Goal: Task Accomplishment & Management: Complete application form

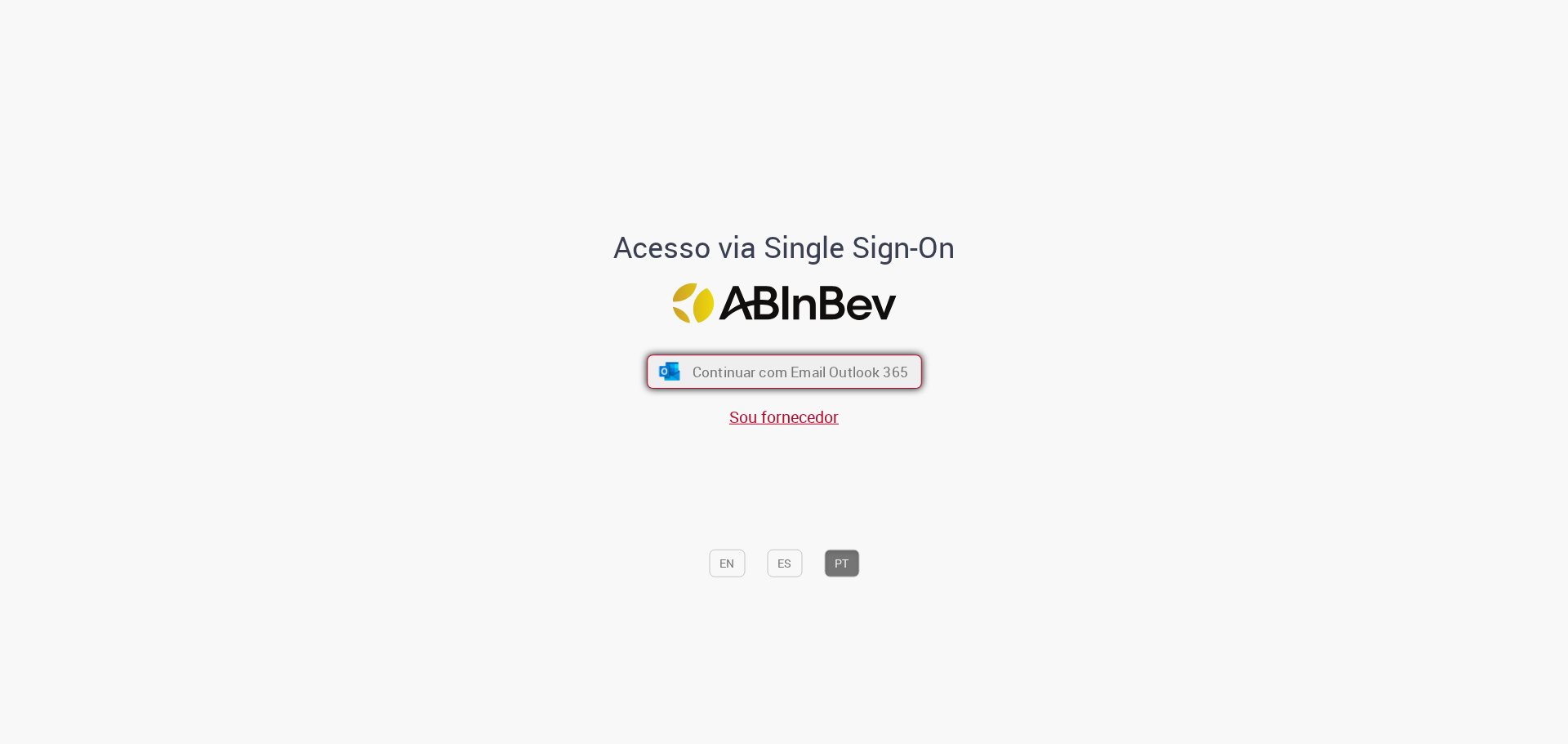
click at [712, 377] on span "Continuar com Email Outlook 365" at bounding box center [799, 370] width 216 height 19
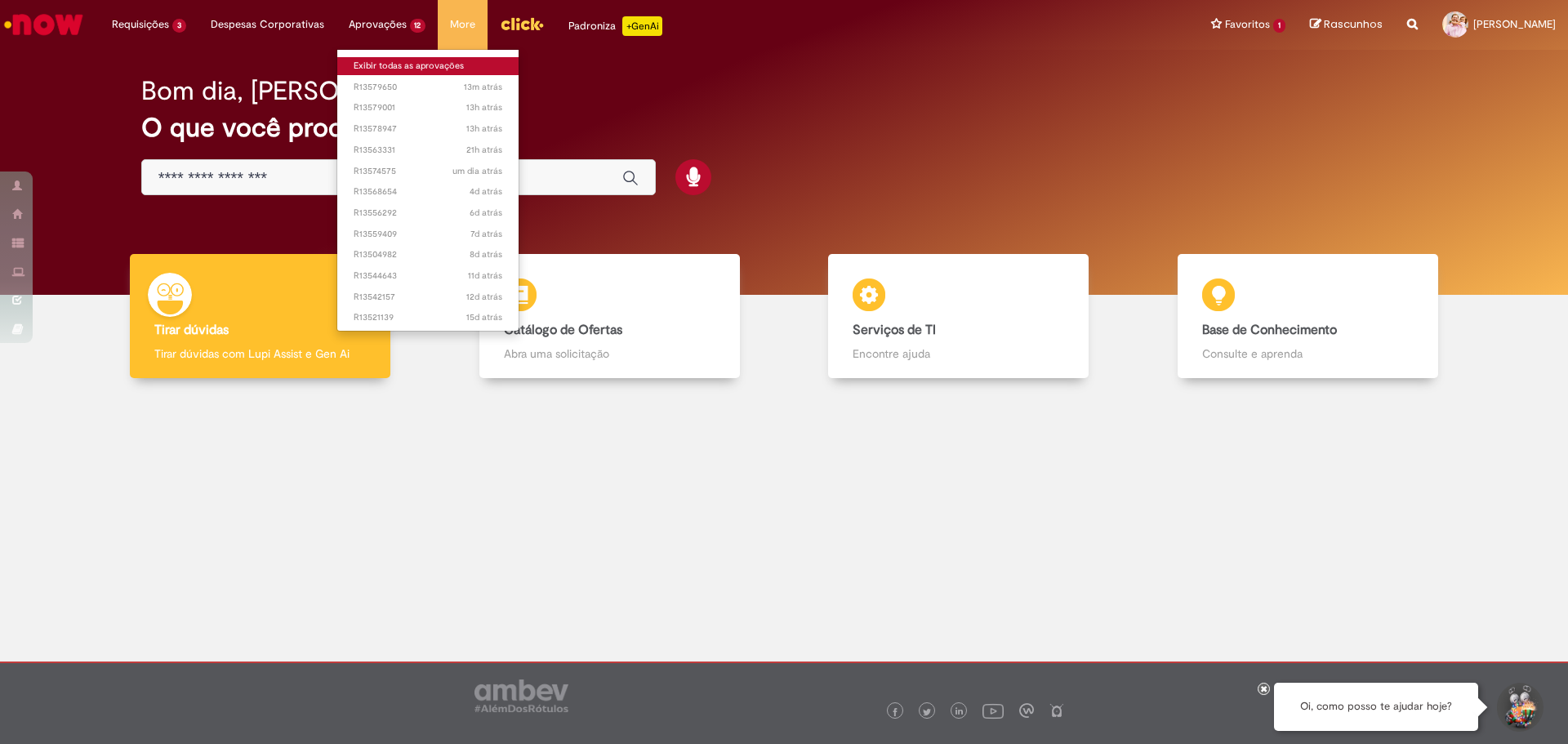
click at [368, 65] on link "Exibir todas as aprovações" at bounding box center [428, 66] width 182 height 18
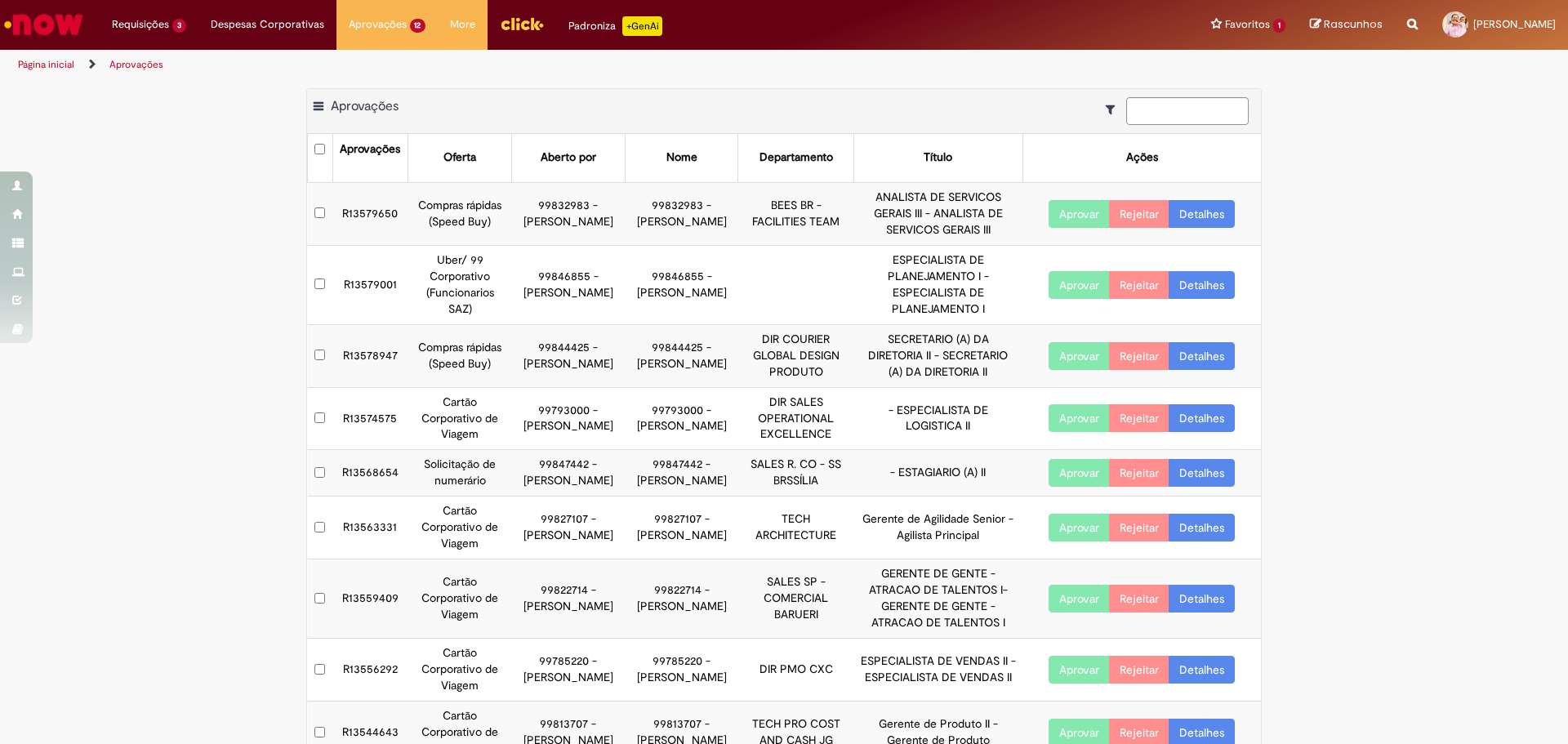
click at [1065, 370] on button "Aprovar" at bounding box center [1079, 355] width 61 height 28
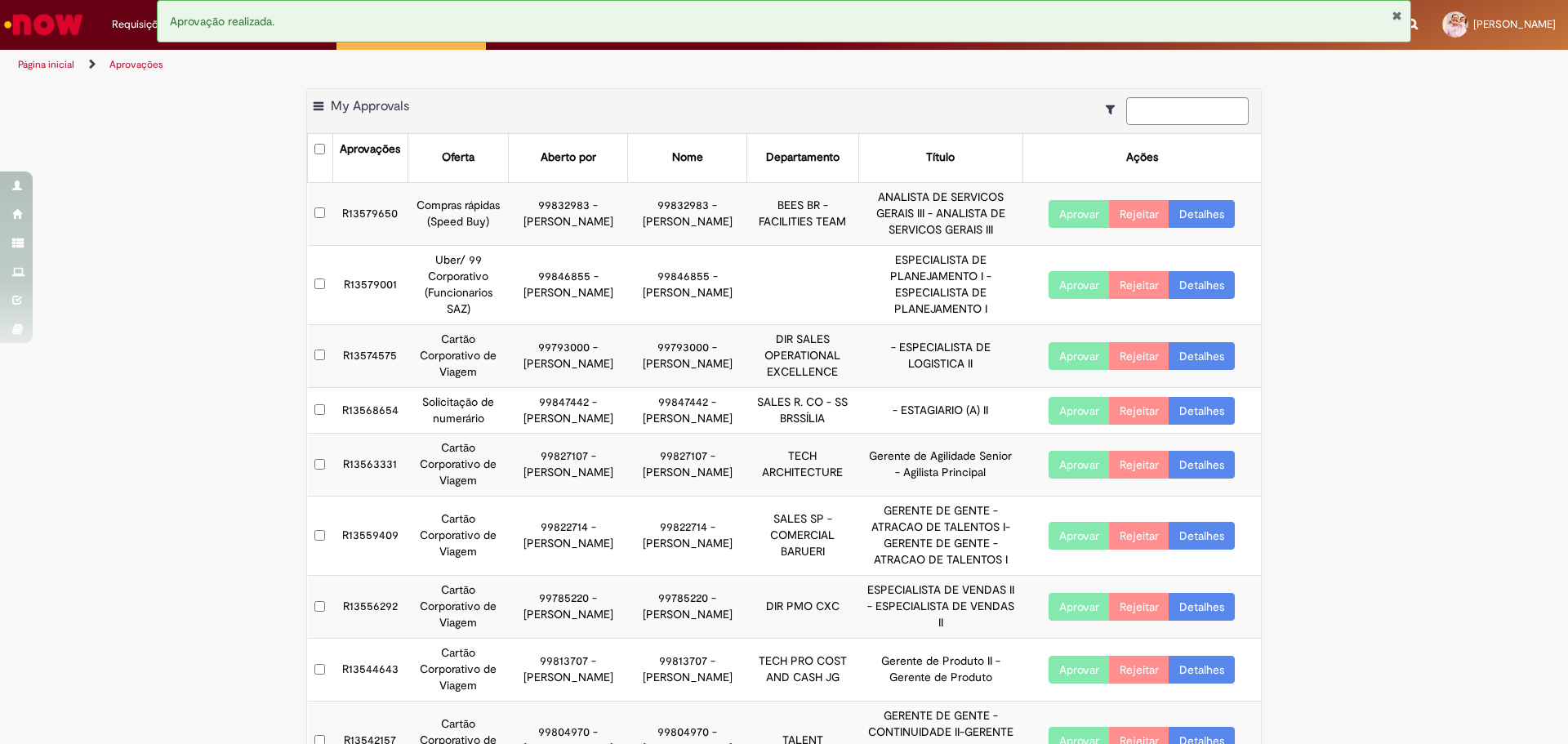
click at [1068, 227] on button "Aprovar" at bounding box center [1079, 213] width 61 height 28
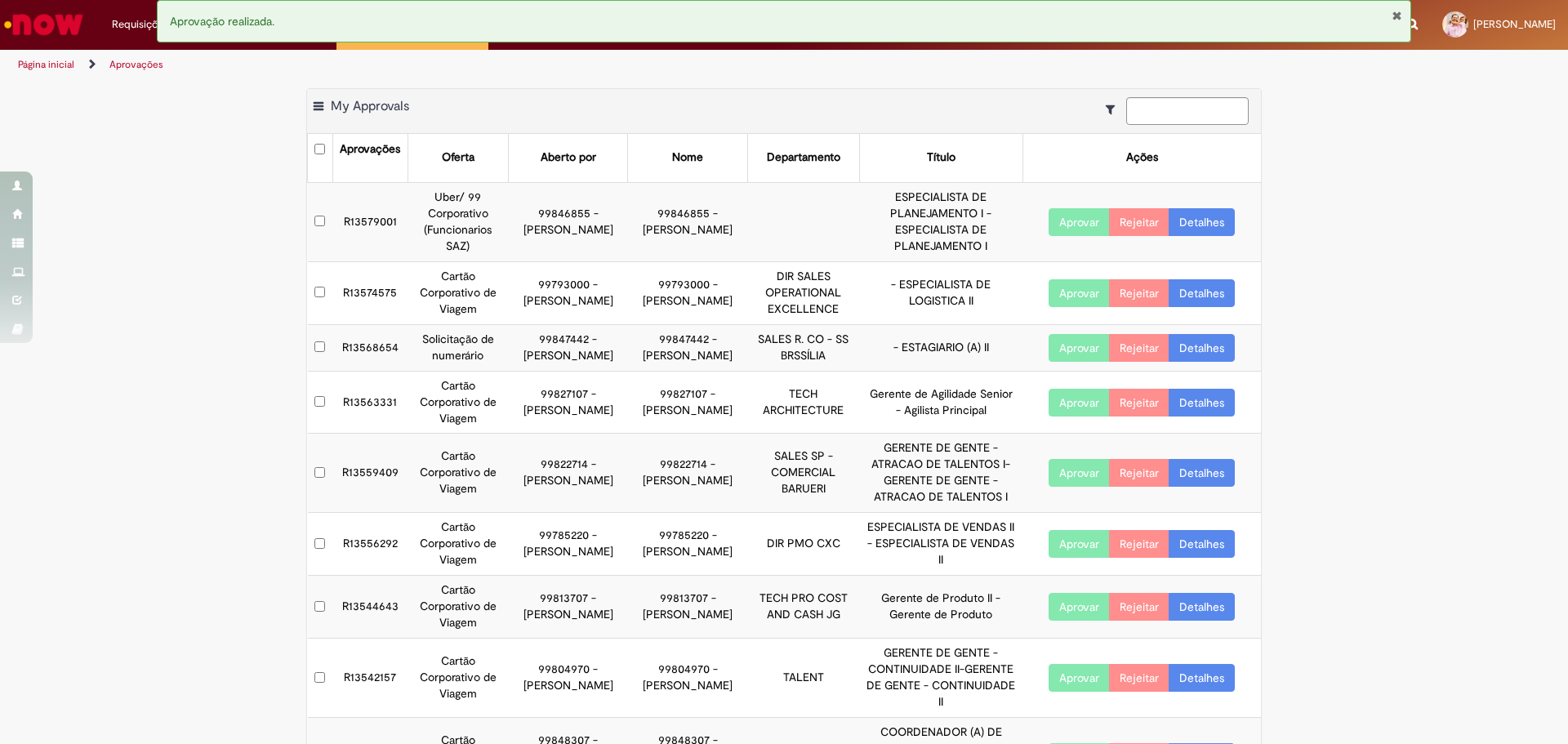
click at [1204, 416] on link "Detalhes" at bounding box center [1201, 402] width 66 height 28
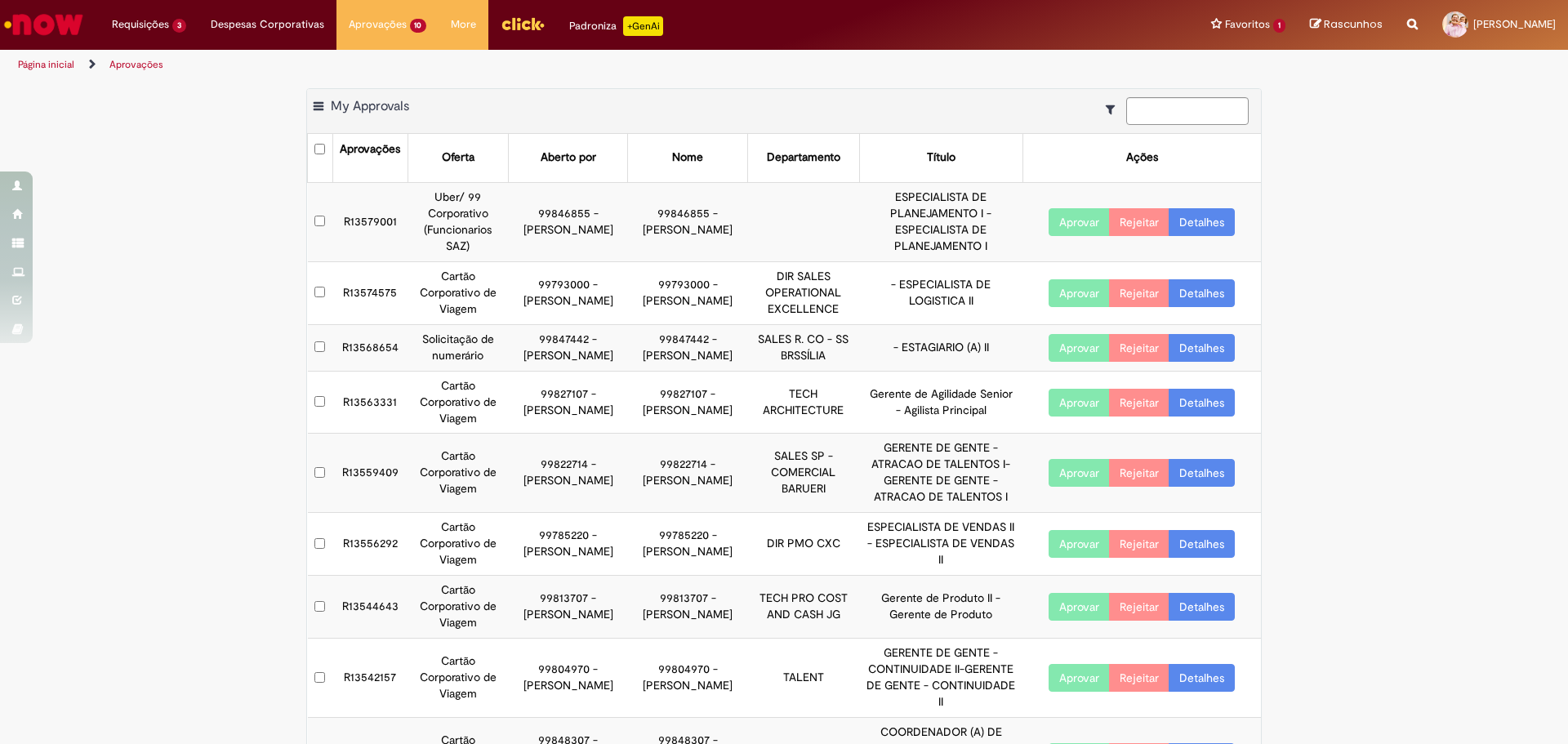
click at [1204, 416] on link "Detalhes" at bounding box center [1201, 402] width 66 height 28
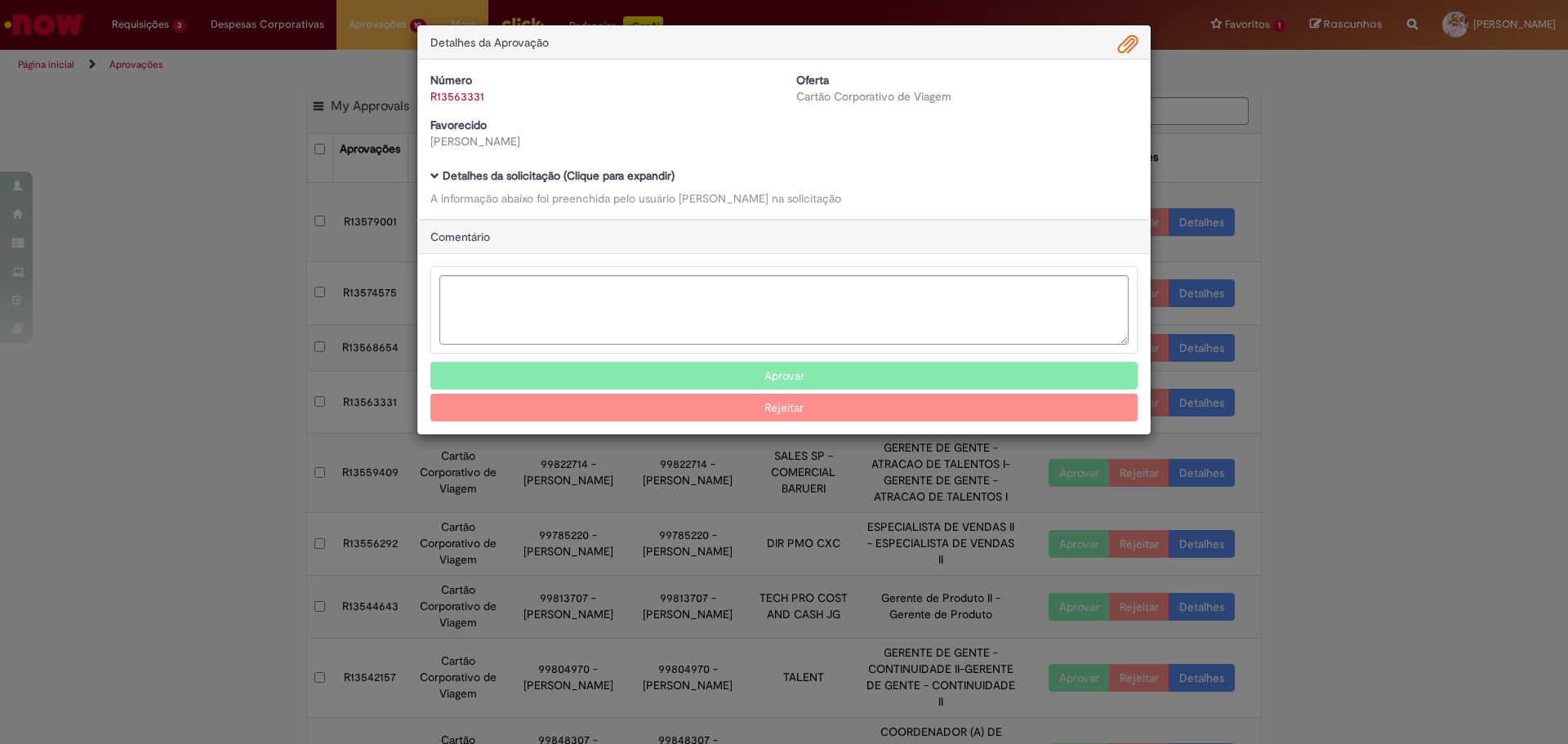
click at [497, 182] on b "Detalhes da solicitação (Clique para expandir)" at bounding box center [558, 175] width 232 height 15
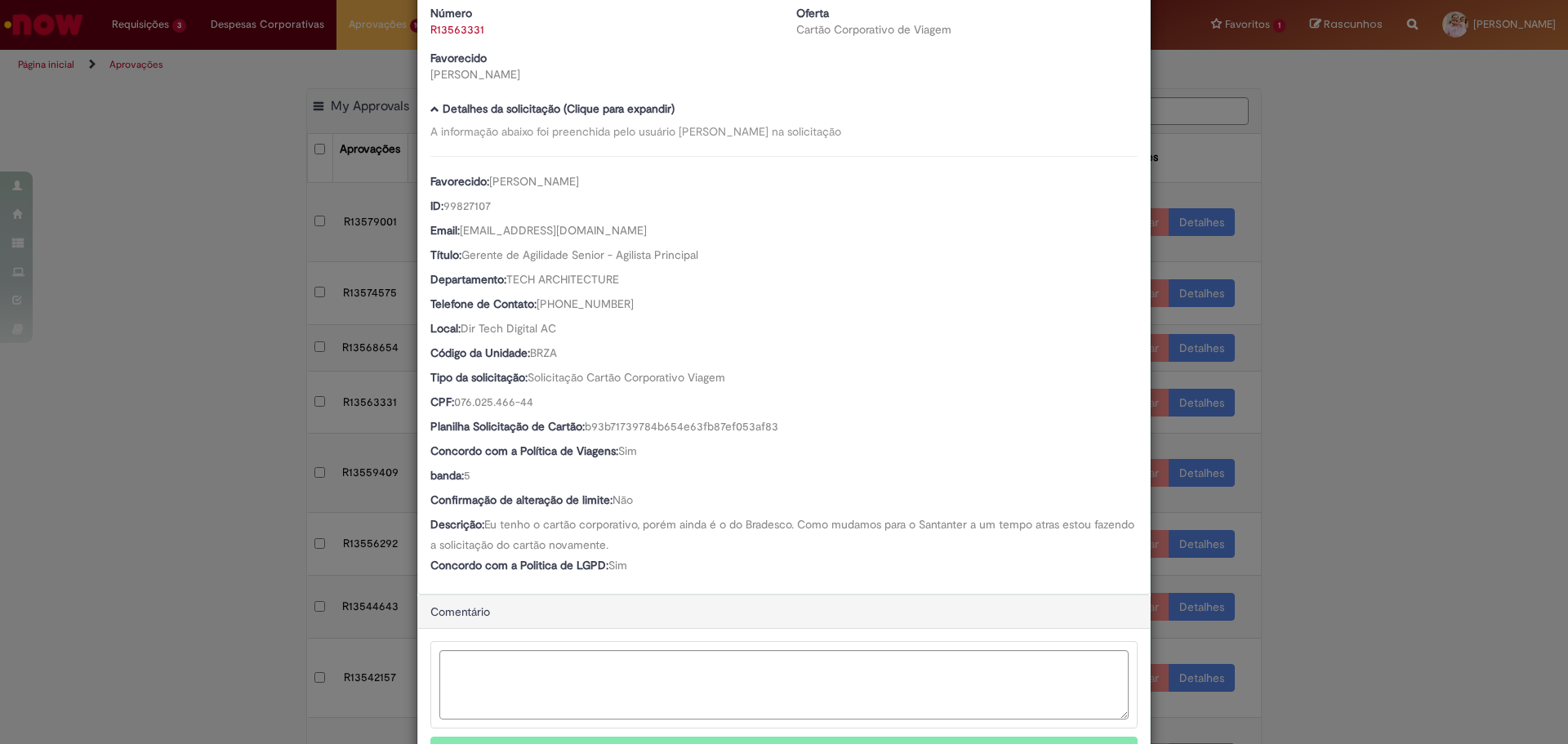
scroll to position [159, 0]
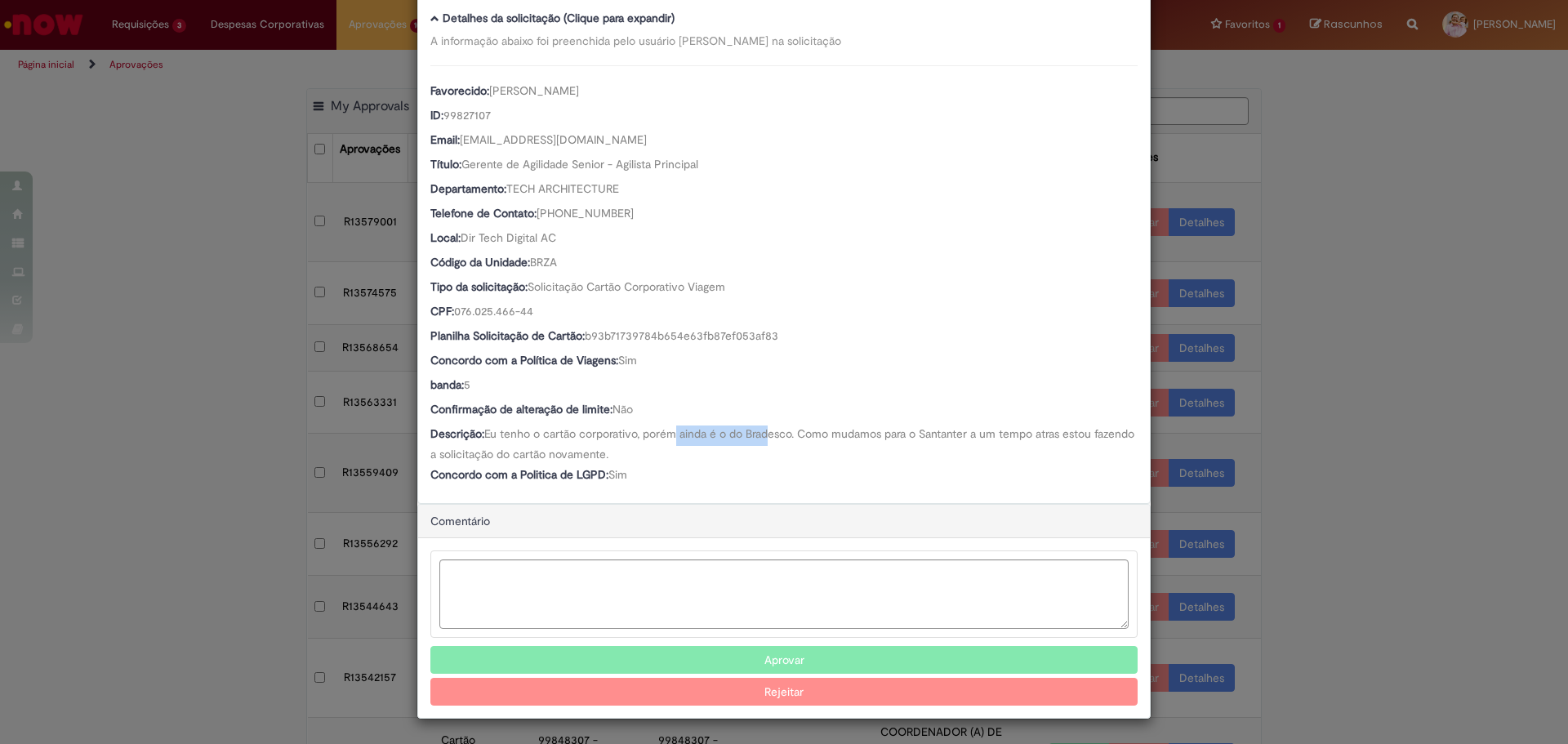
drag, startPoint x: 677, startPoint y: 431, endPoint x: 733, endPoint y: 433, distance: 56.0
click at [764, 438] on span "Eu tenho o cartão corporativo, porém ainda é o do Bradesco. Como mudamos para o…" at bounding box center [784, 444] width 707 height 36
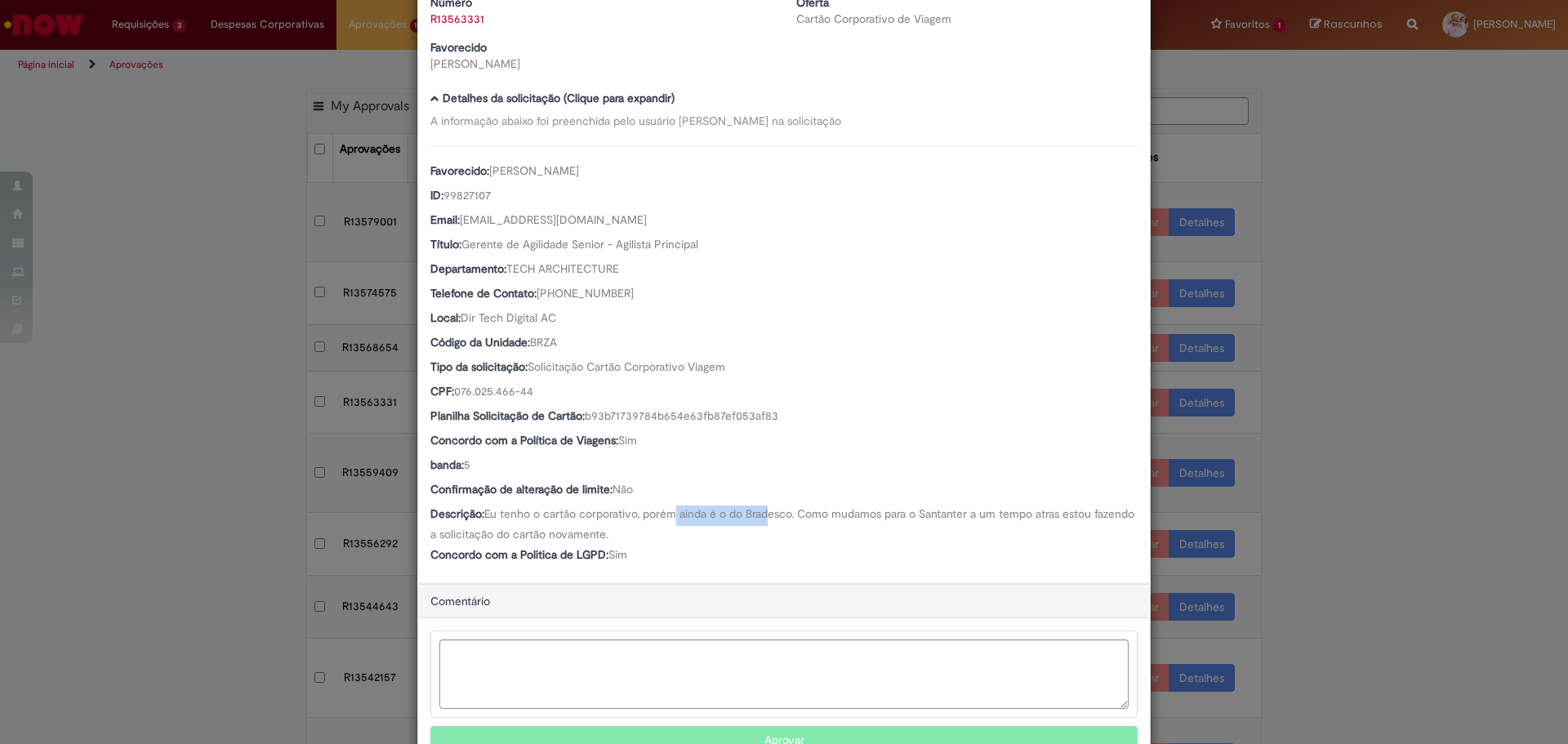
scroll to position [0, 0]
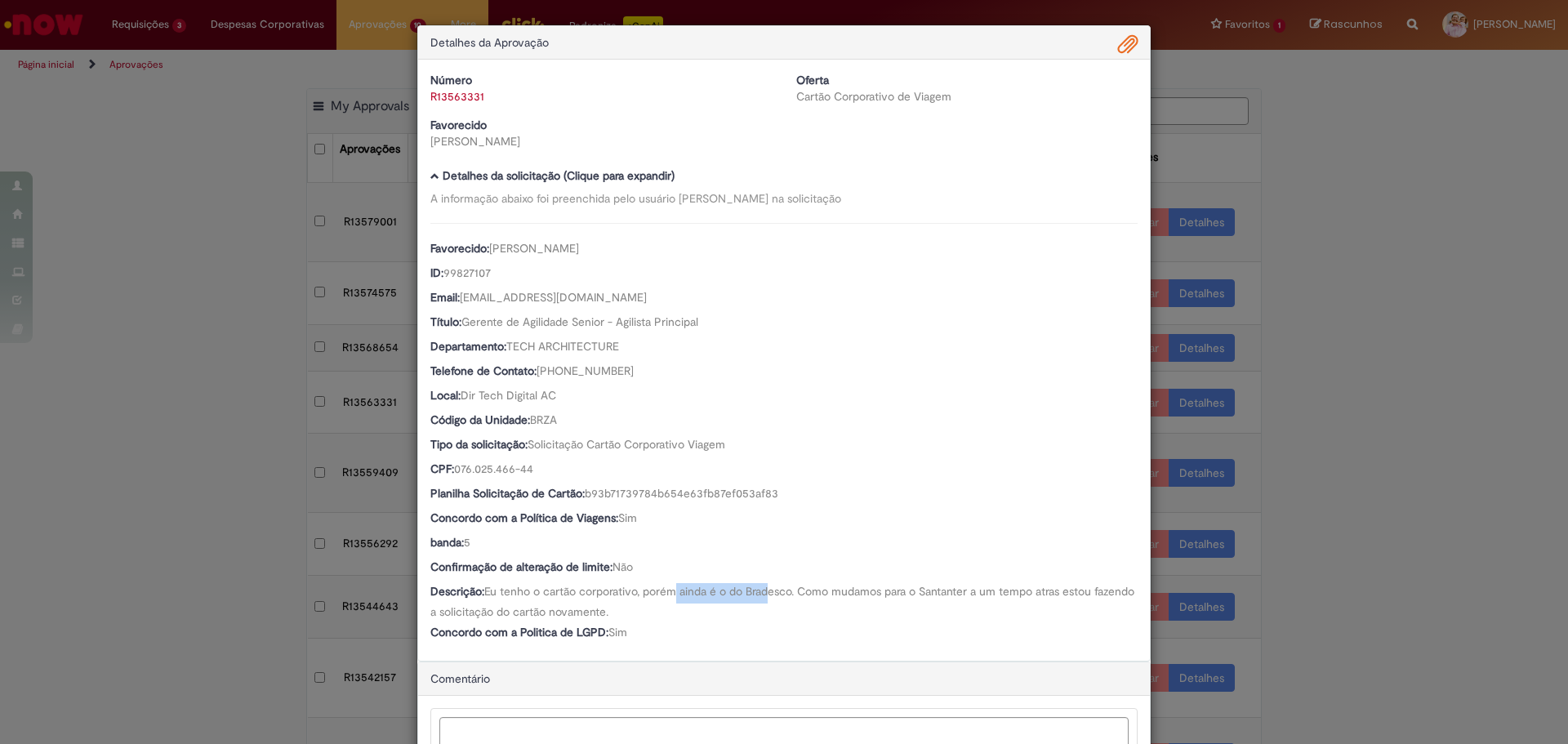
click at [466, 96] on link "R13563331" at bounding box center [457, 96] width 54 height 15
click at [495, 56] on link "Clique aqui" at bounding box center [503, 54] width 56 height 15
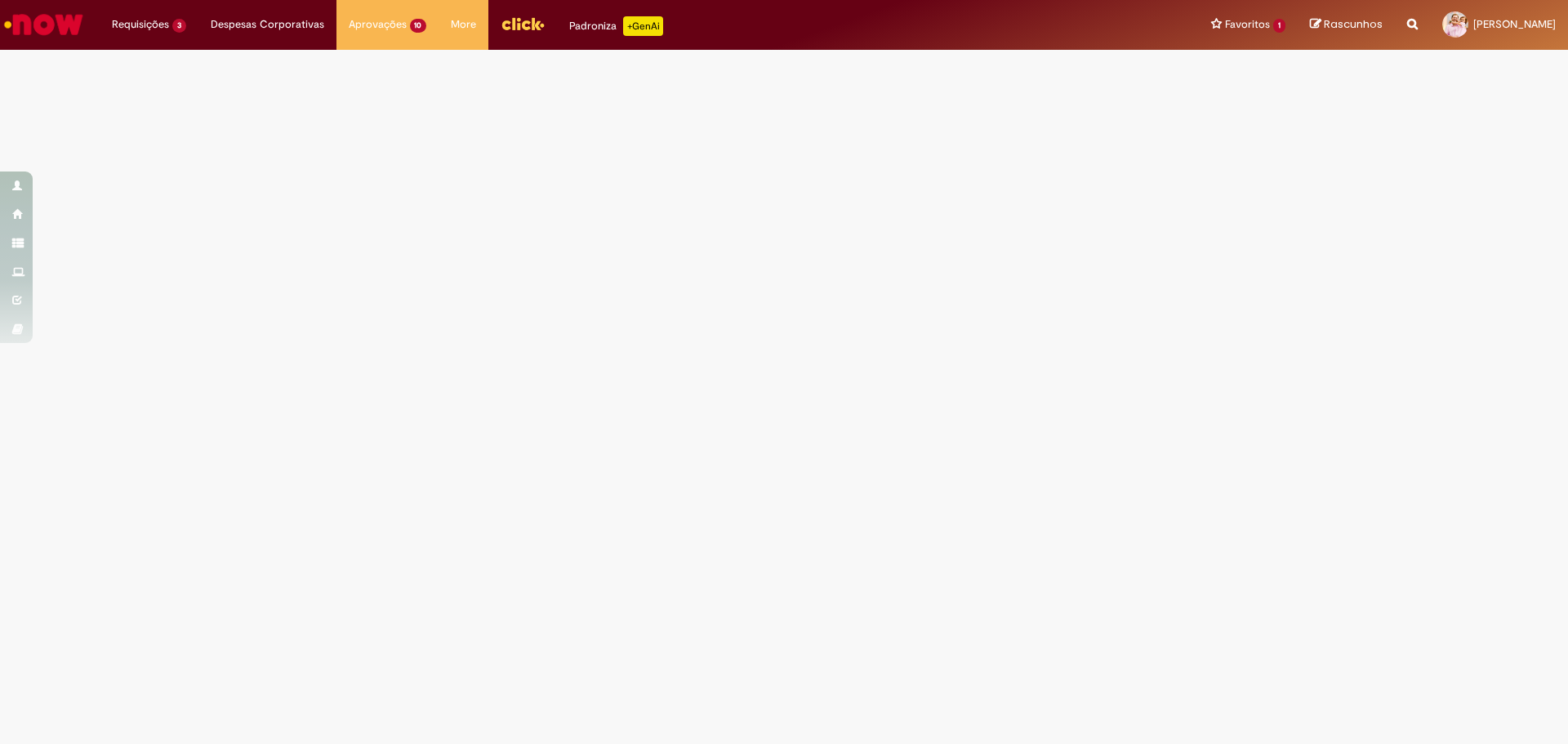
select select "*"
select select "*********"
select select "**********"
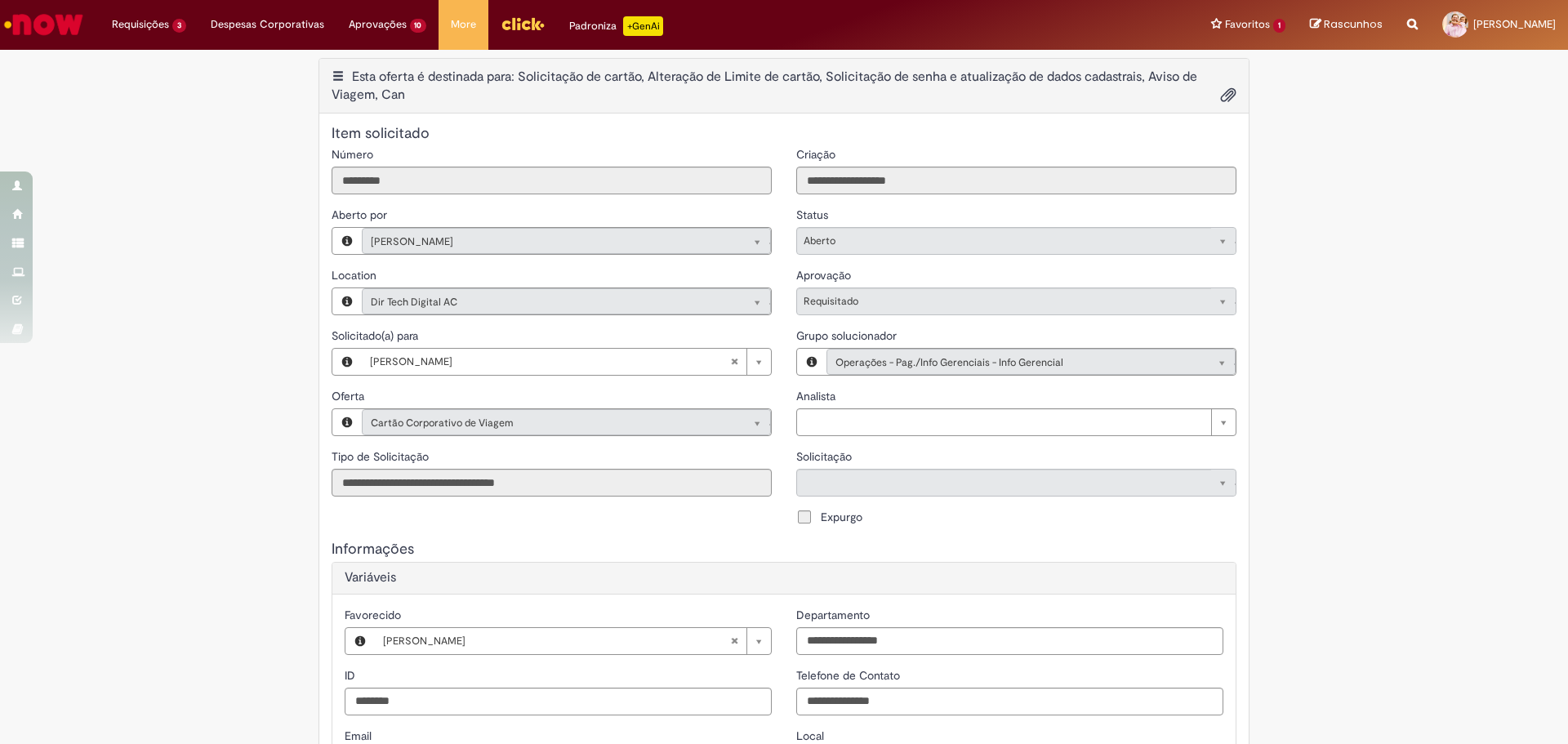
drag, startPoint x: 545, startPoint y: 239, endPoint x: 382, endPoint y: 239, distance: 163.0
type input "**********"
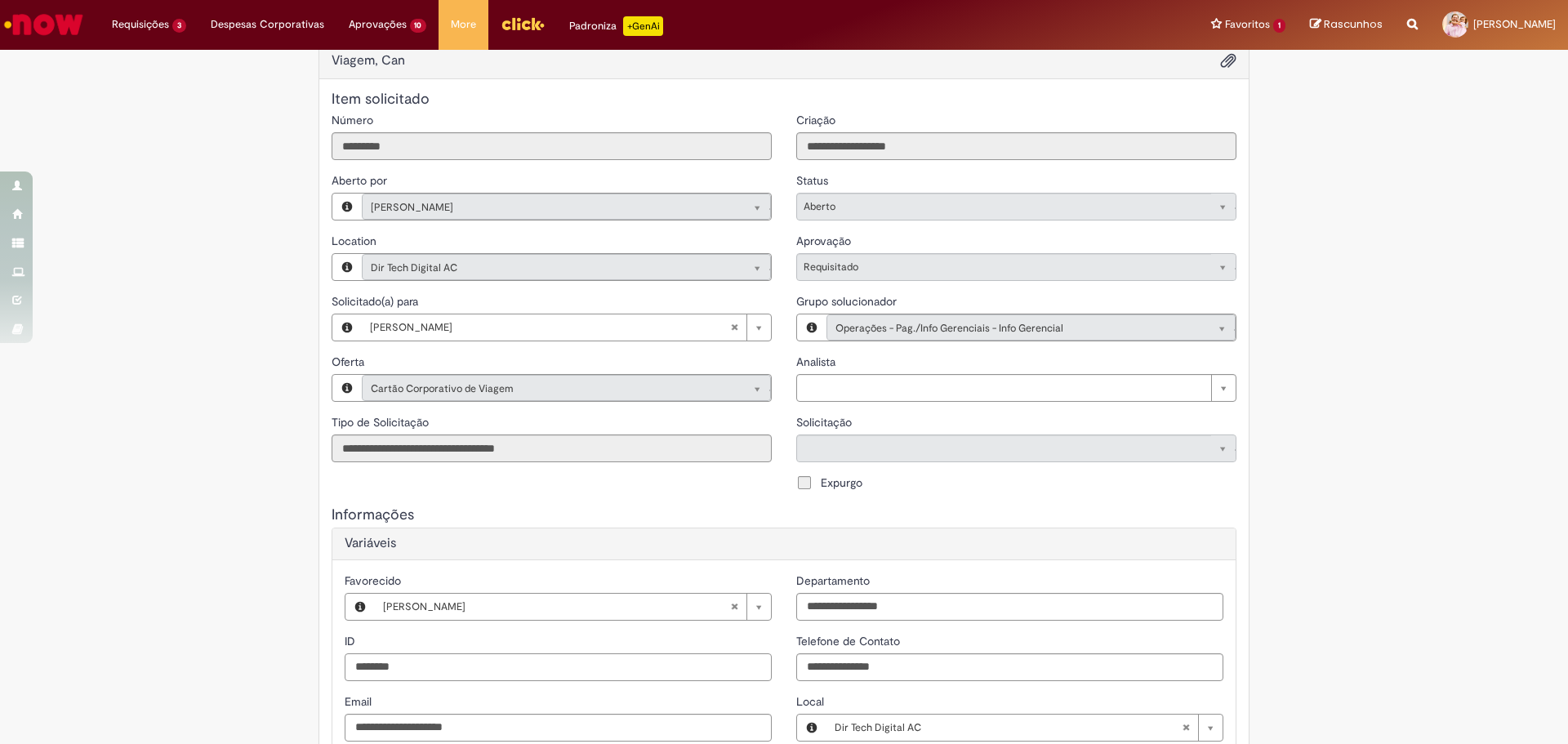
drag, startPoint x: 416, startPoint y: 705, endPoint x: 225, endPoint y: 729, distance: 192.5
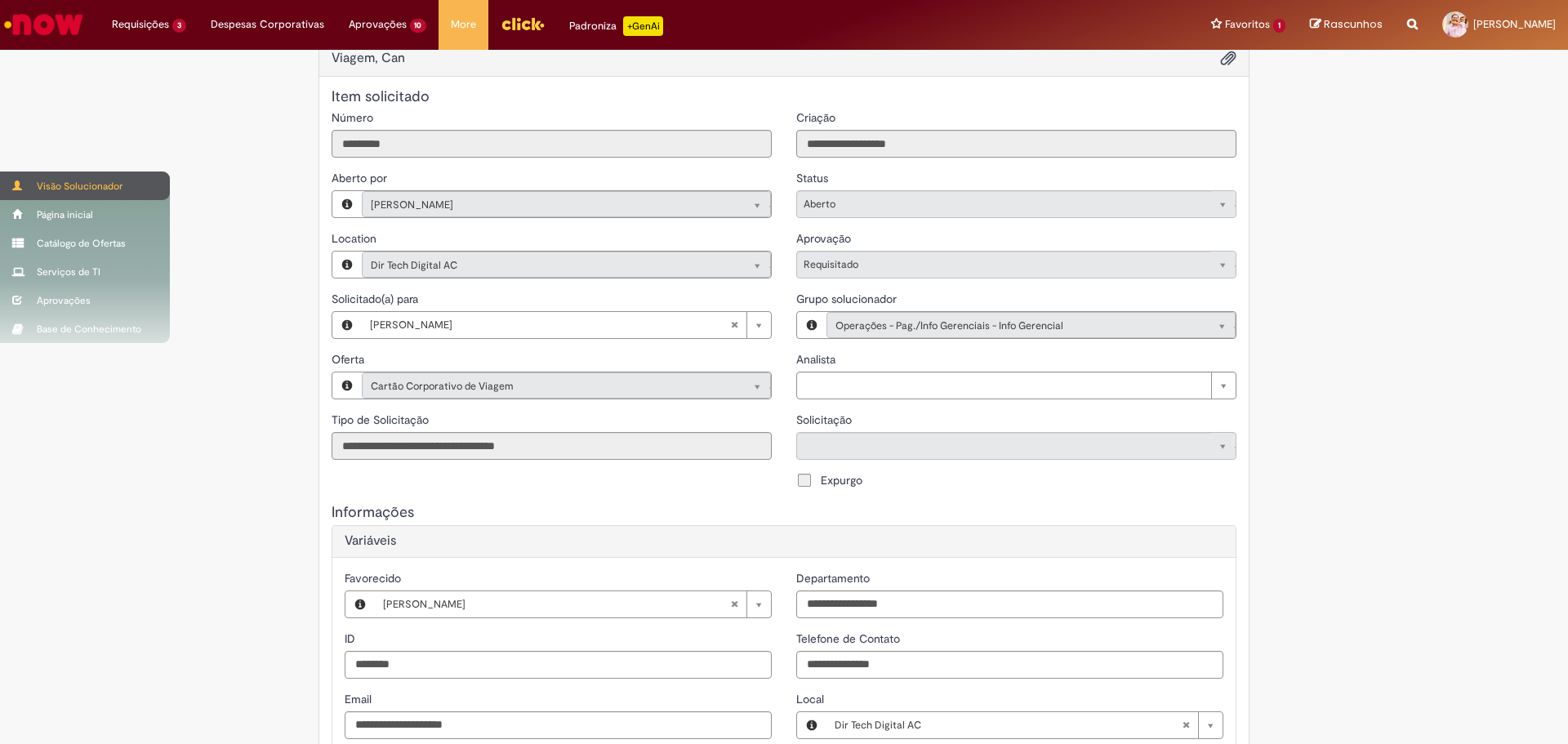
click at [14, 185] on span at bounding box center [19, 185] width 12 height 10
